Goal: Task Accomplishment & Management: Manage account settings

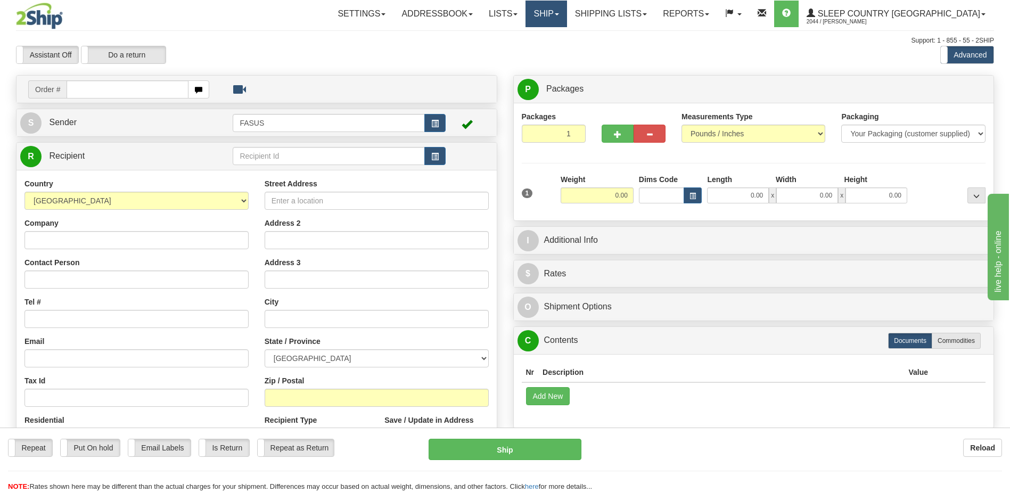
click at [567, 13] on link "Ship" at bounding box center [546, 14] width 41 height 27
click at [567, 55] on link "OnHold / Order Queue" at bounding box center [518, 51] width 96 height 14
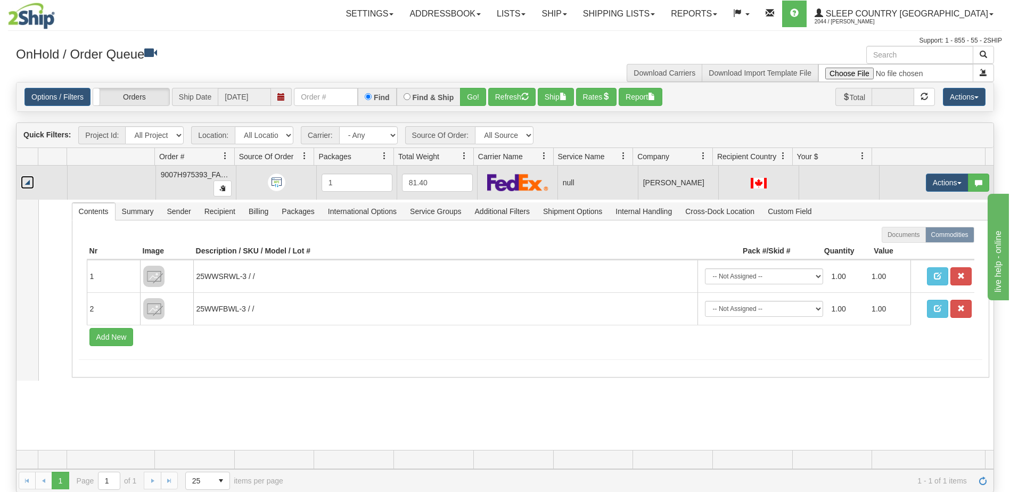
click at [25, 181] on link "Collapse" at bounding box center [27, 182] width 13 height 13
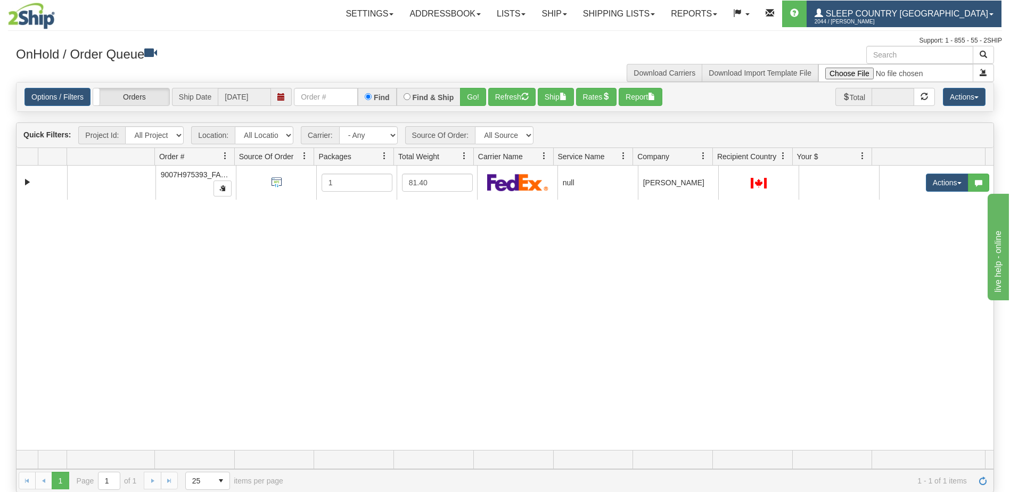
click at [943, 12] on span "Sleep Country [GEOGRAPHIC_DATA]" at bounding box center [905, 13] width 165 height 9
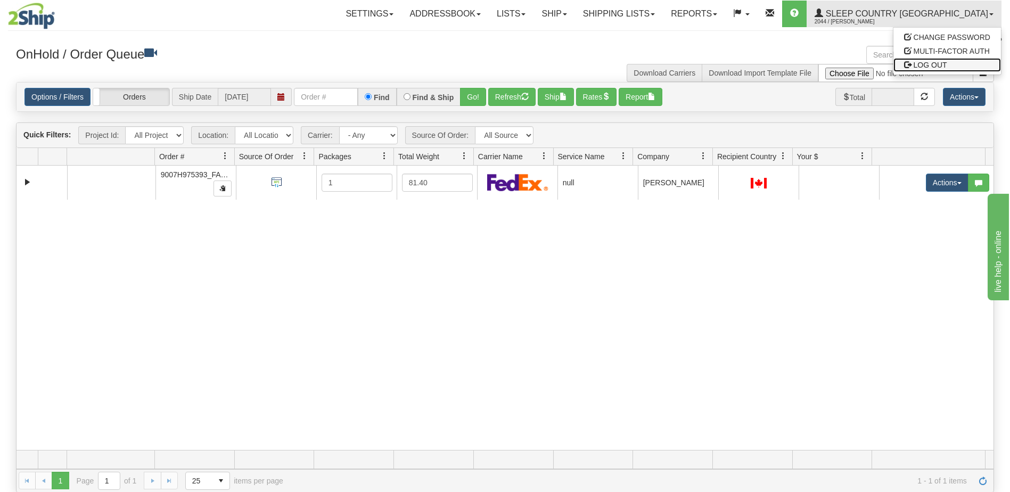
click at [941, 68] on span "LOG OUT" at bounding box center [931, 65] width 34 height 9
